Goal: Transaction & Acquisition: Purchase product/service

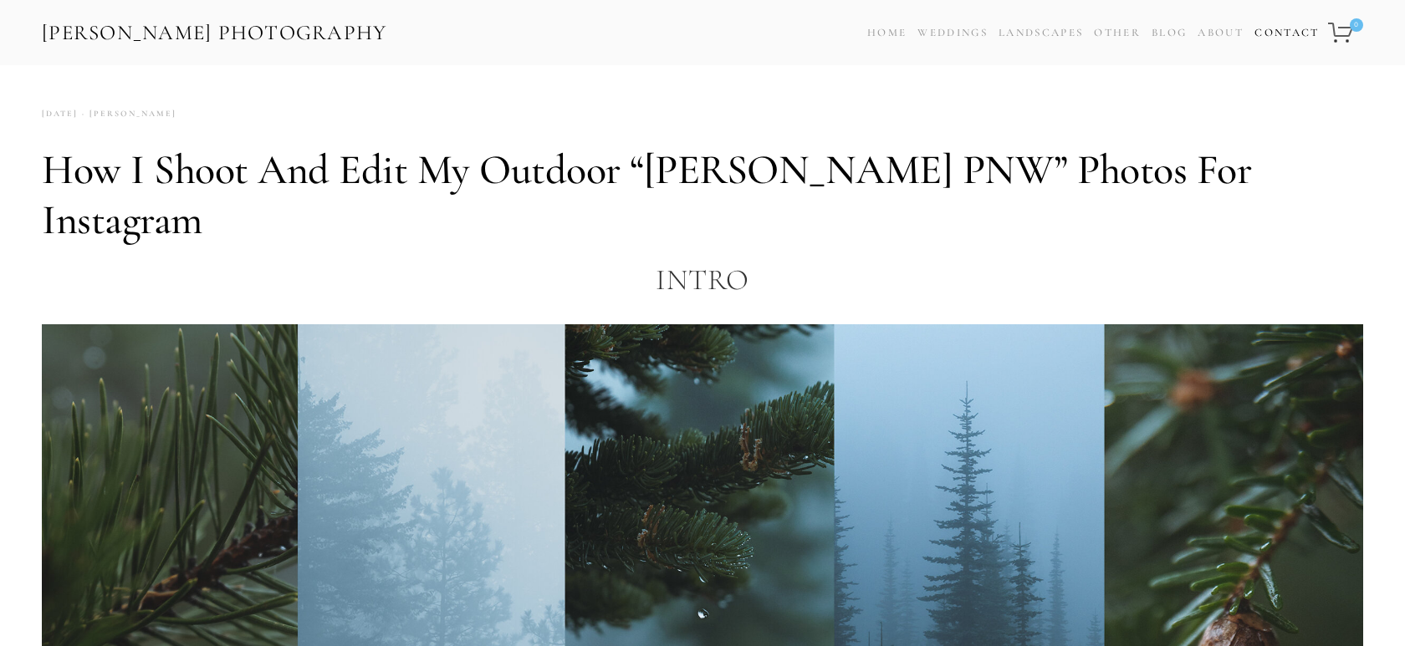
click at [1279, 35] on link "Contact" at bounding box center [1286, 33] width 64 height 24
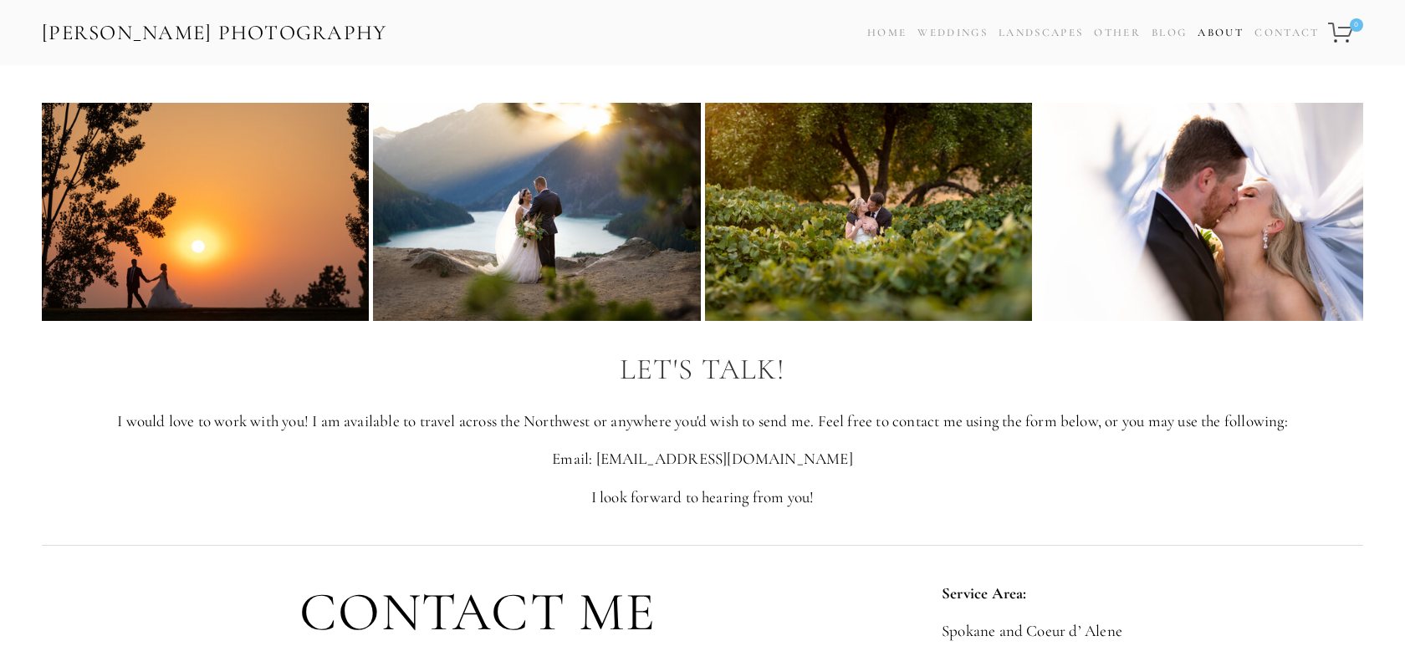
click at [1212, 40] on link "About" at bounding box center [1220, 33] width 46 height 24
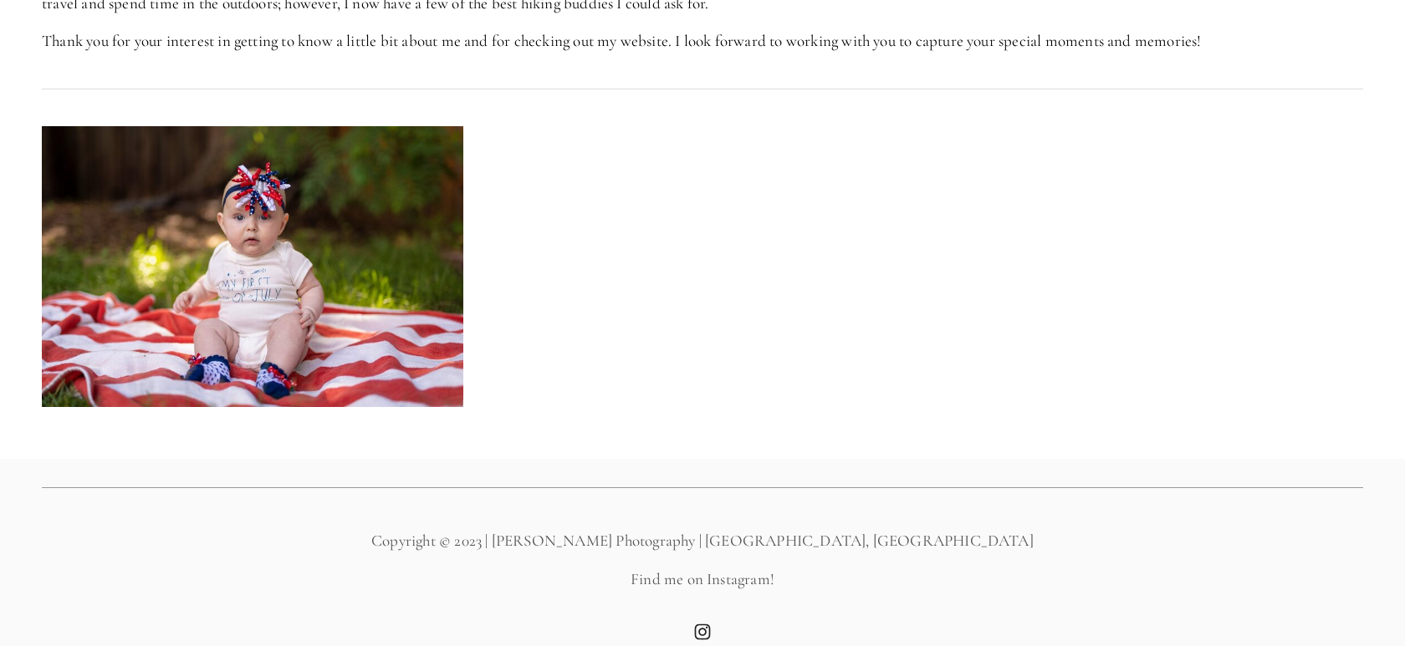
scroll to position [1182, 0]
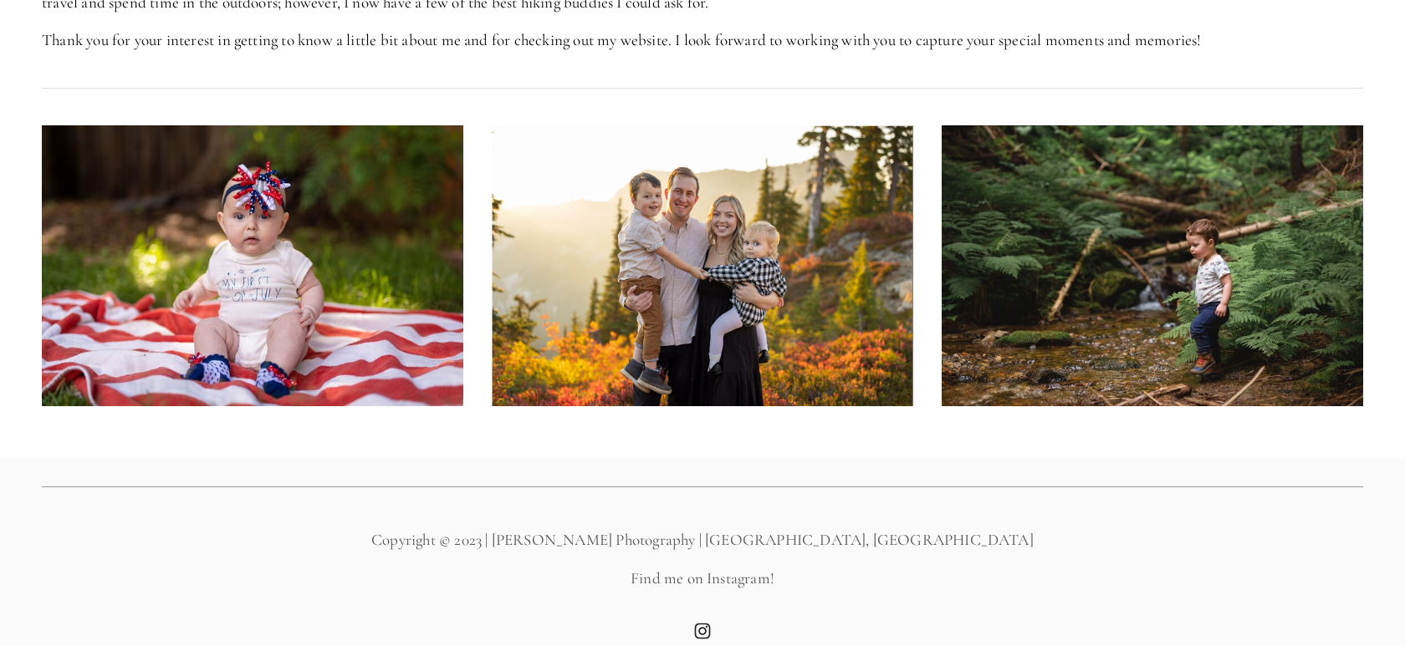
click at [701, 624] on use "Instagram" at bounding box center [703, 632] width 16 height 16
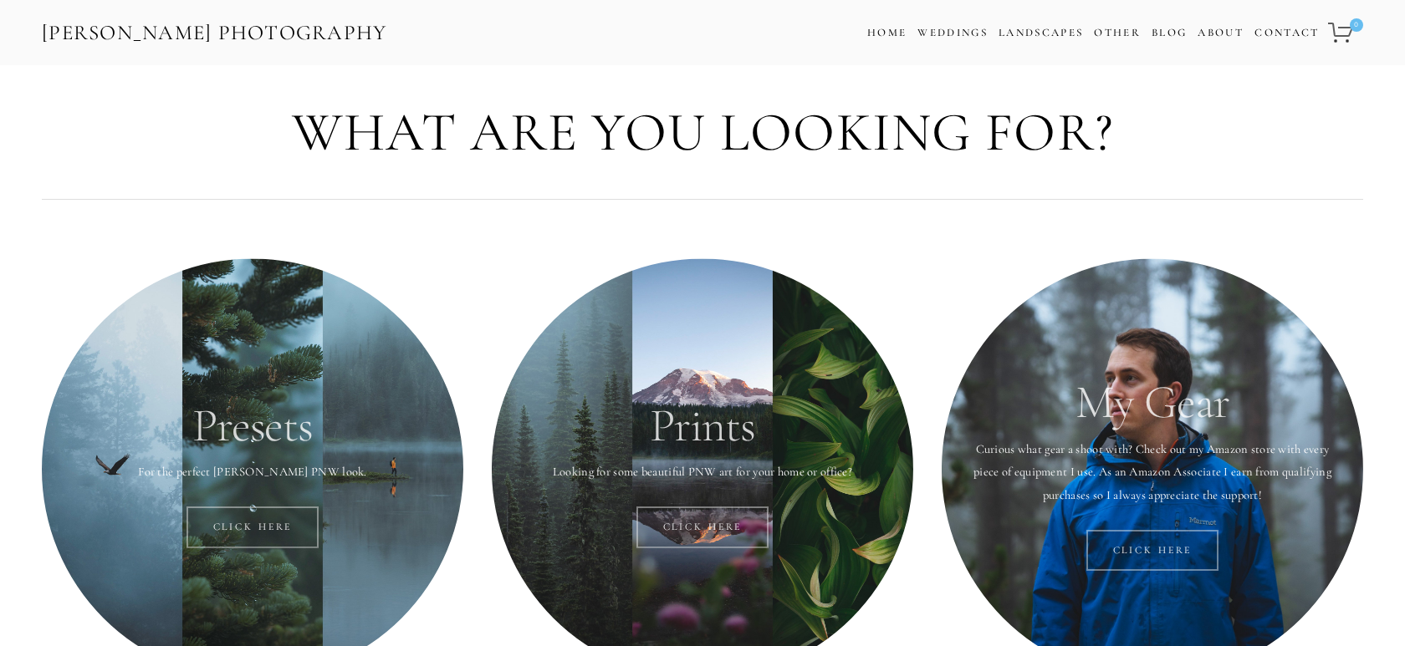
click at [291, 361] on div at bounding box center [252, 468] width 421 height 421
click at [249, 518] on link "Click here" at bounding box center [252, 528] width 133 height 42
click at [702, 393] on div at bounding box center [702, 468] width 421 height 421
click at [706, 529] on link "Click Here" at bounding box center [702, 528] width 133 height 42
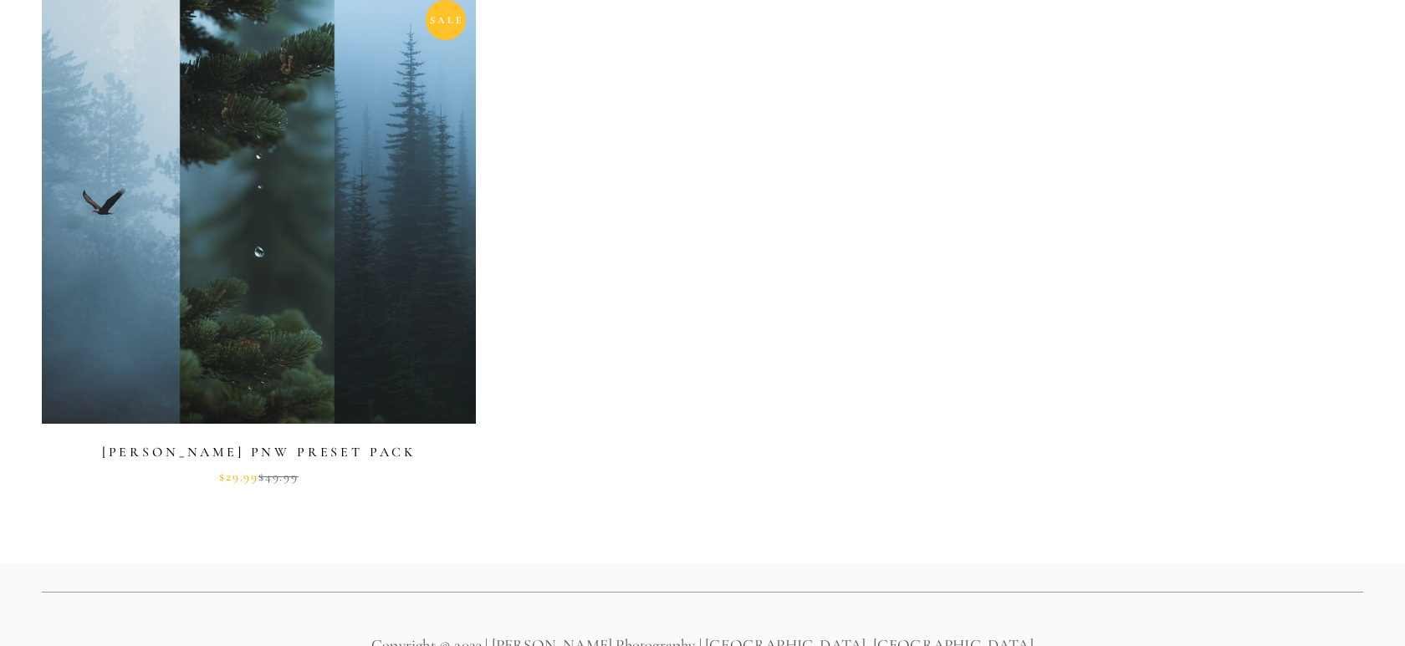
scroll to position [710, 0]
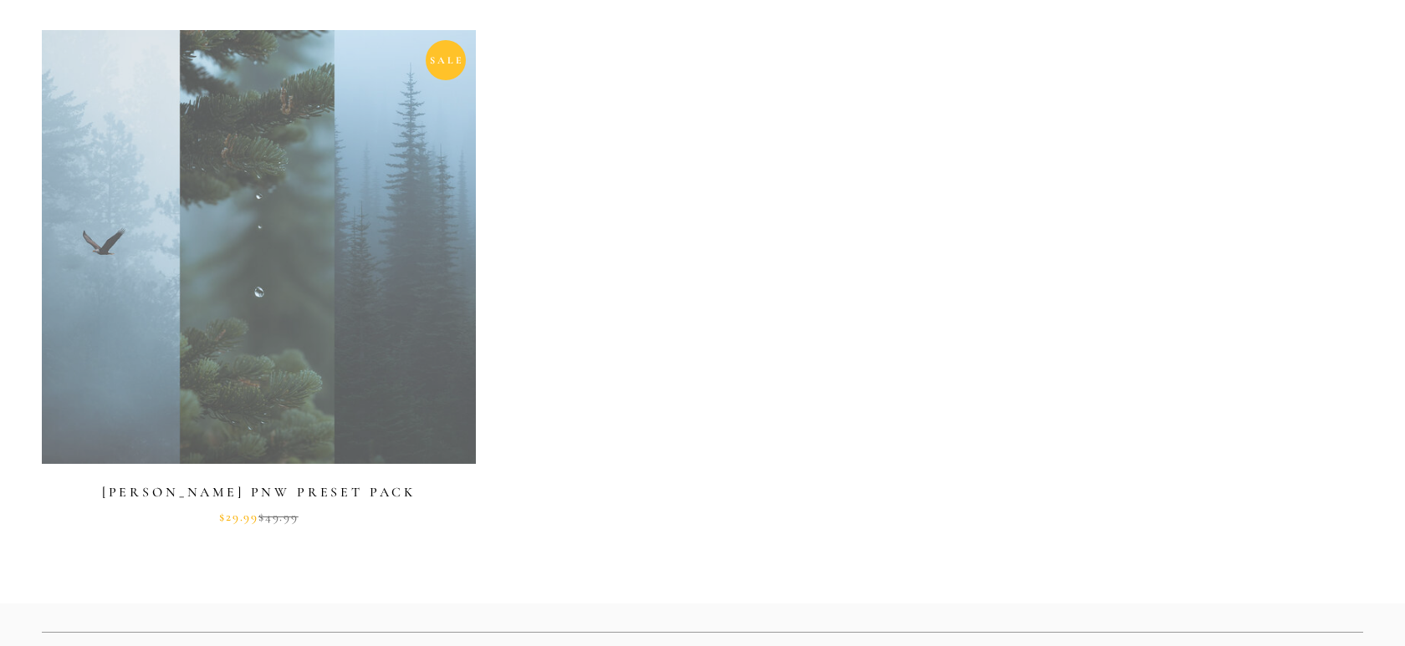
click at [386, 254] on link at bounding box center [259, 277] width 434 height 494
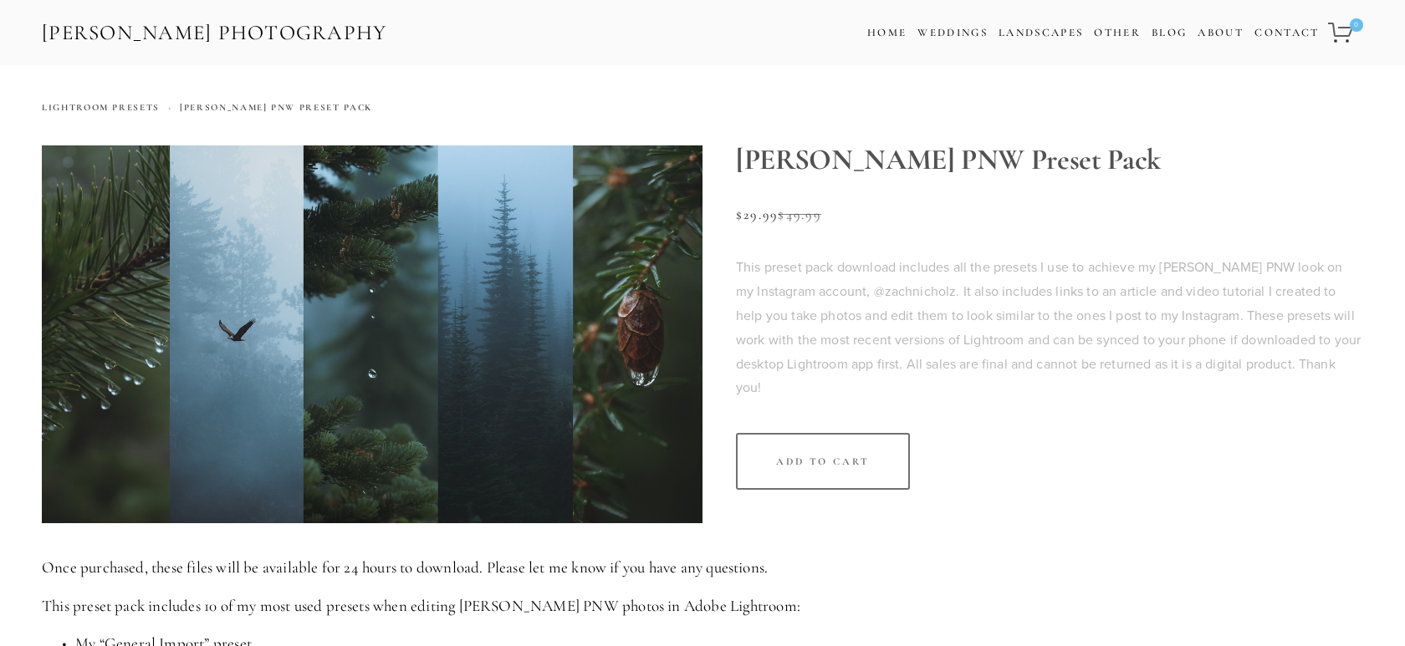
scroll to position [710, 0]
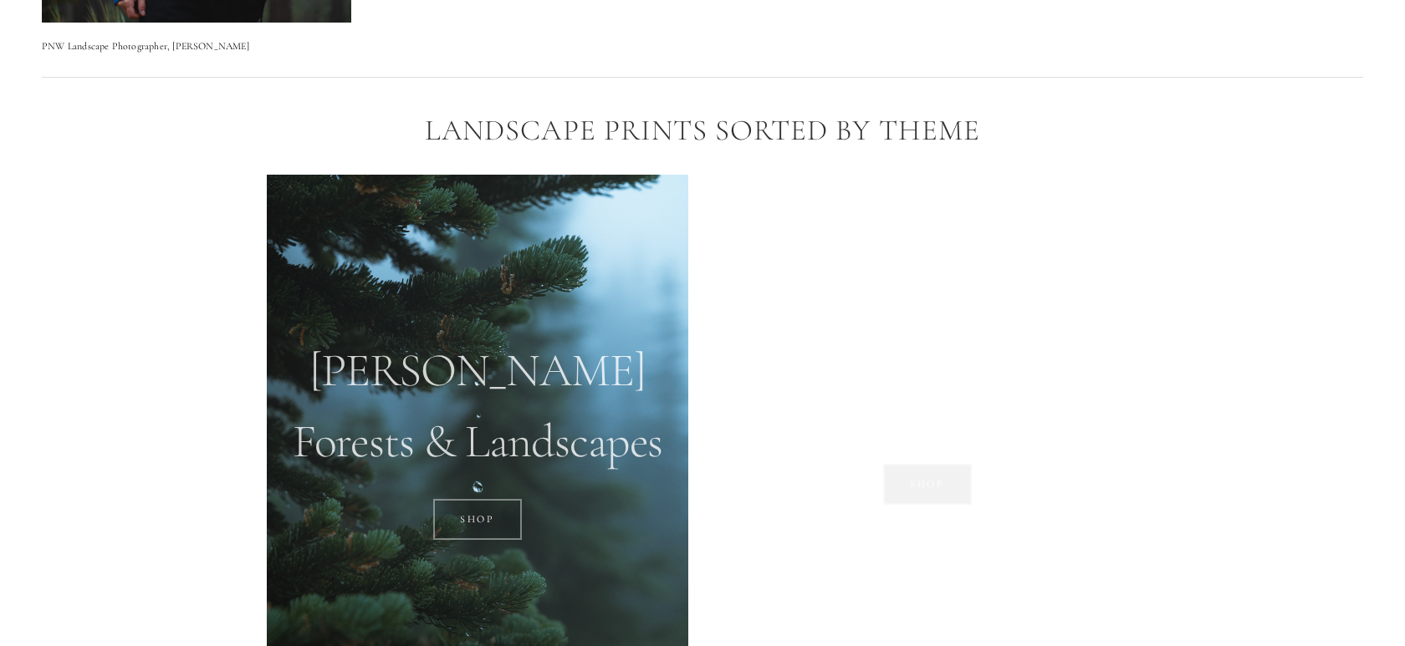
scroll to position [1170, 0]
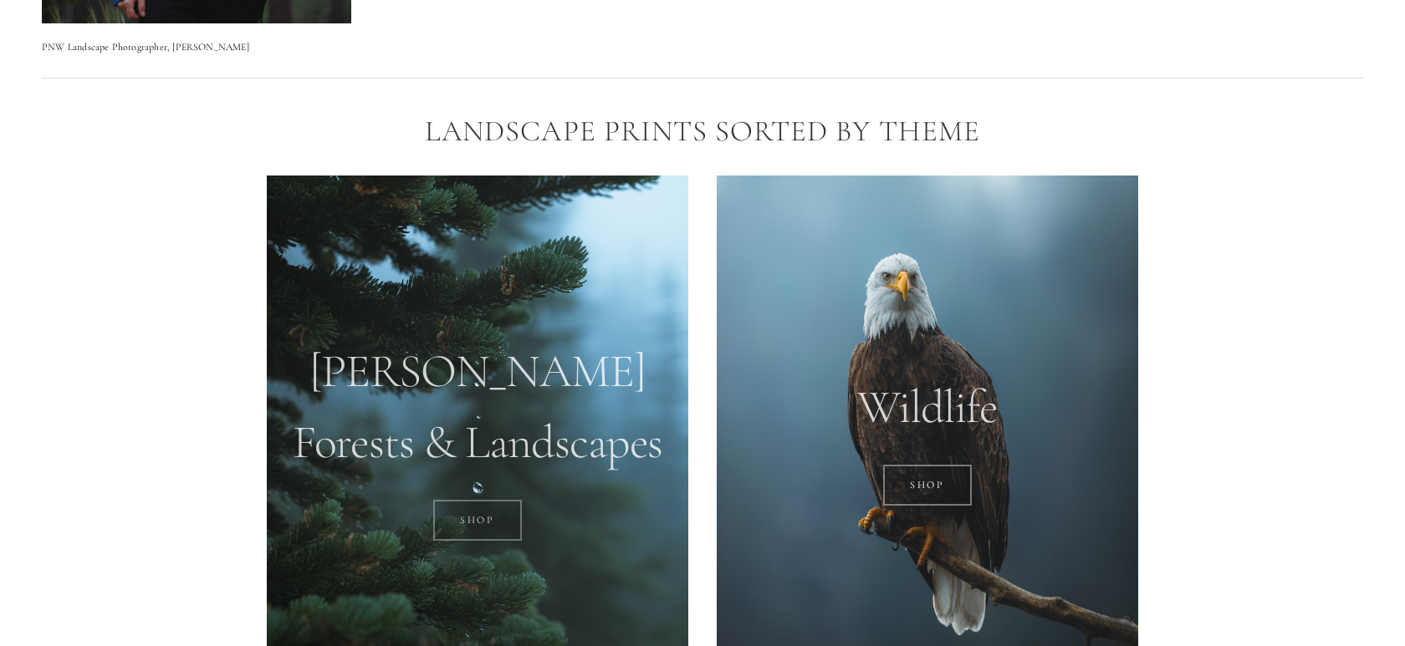
click at [486, 519] on link "SHOP" at bounding box center [477, 521] width 89 height 42
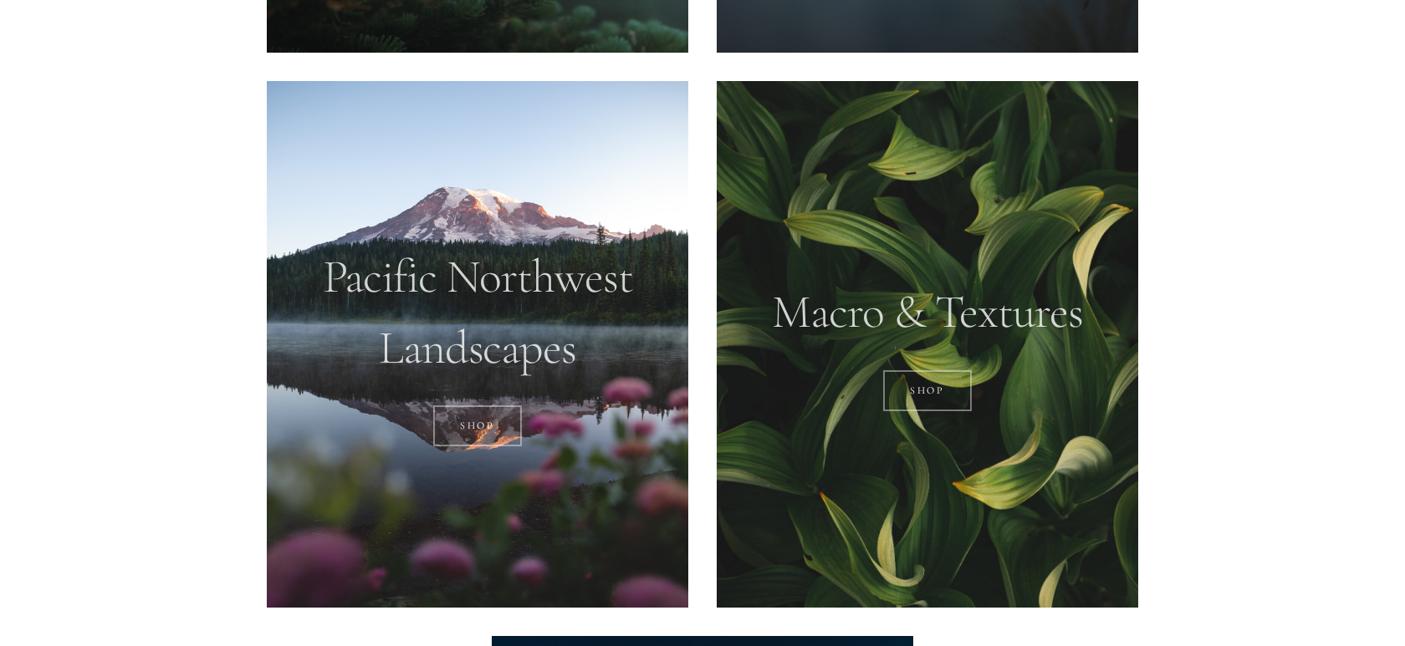
scroll to position [1672, 0]
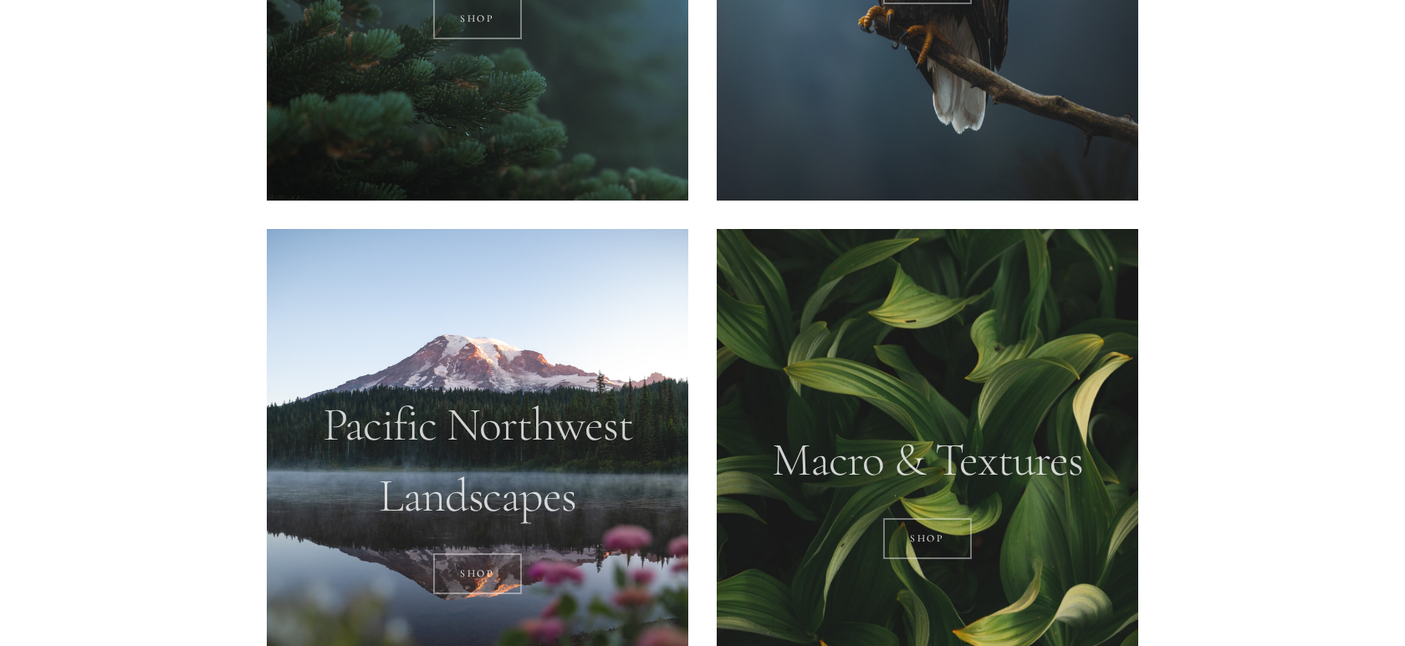
click at [614, 388] on div at bounding box center [477, 492] width 421 height 527
click at [610, 502] on div at bounding box center [477, 492] width 421 height 527
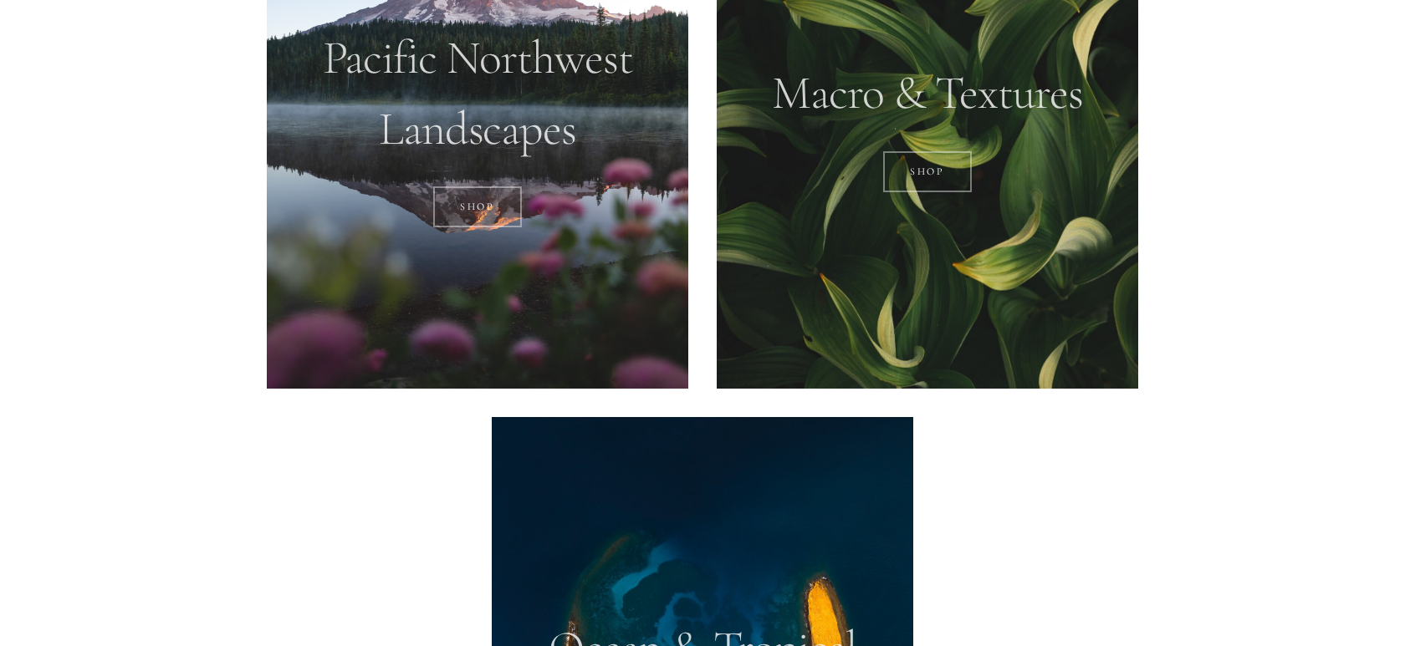
scroll to position [2007, 0]
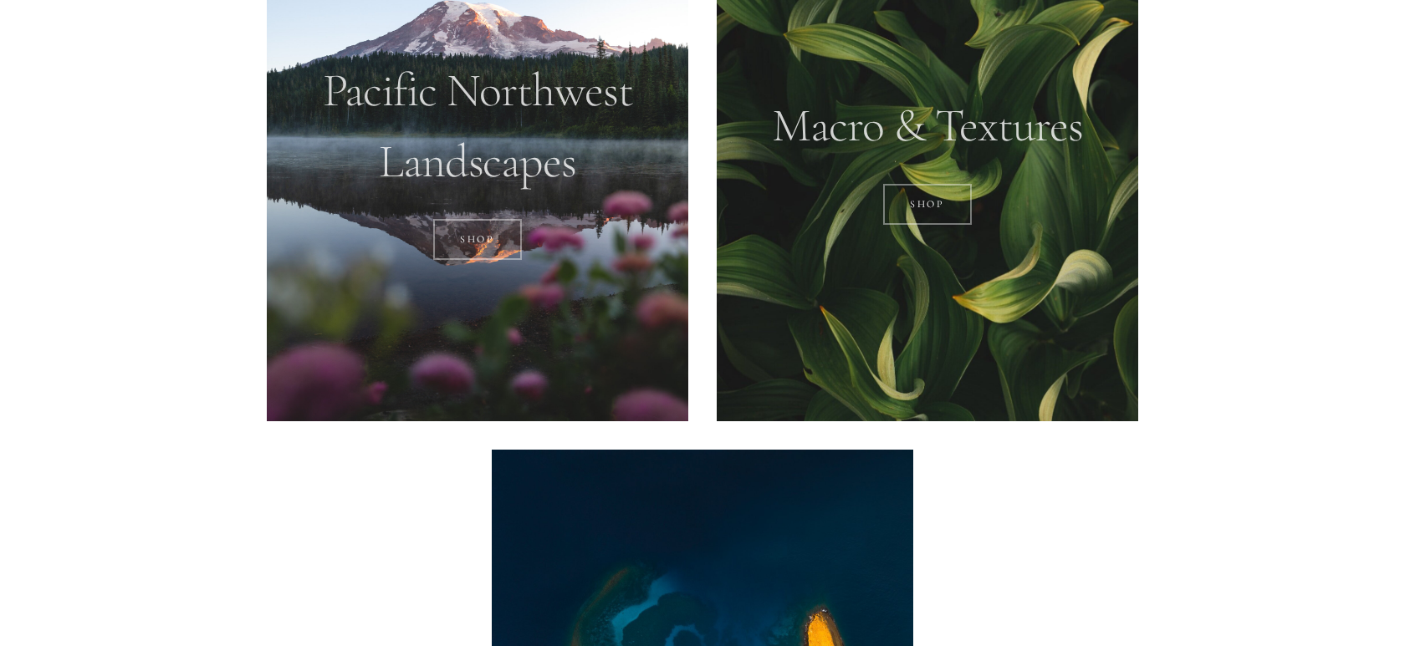
click at [412, 283] on div at bounding box center [477, 158] width 421 height 527
click at [485, 243] on link "SHOP" at bounding box center [477, 240] width 89 height 42
